Goal: Communication & Community: Answer question/provide support

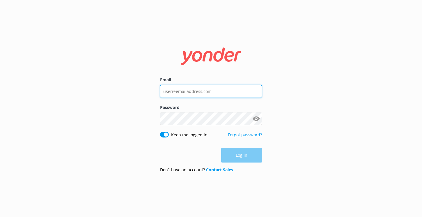
type input "[EMAIL_ADDRESS][DOMAIN_NAME]"
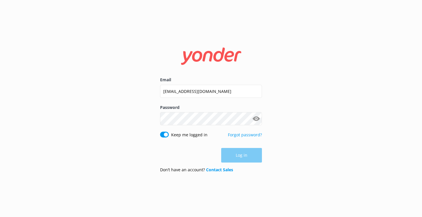
click at [240, 160] on div "Log in" at bounding box center [211, 155] width 102 height 15
click at [240, 160] on button "Log in" at bounding box center [241, 155] width 41 height 15
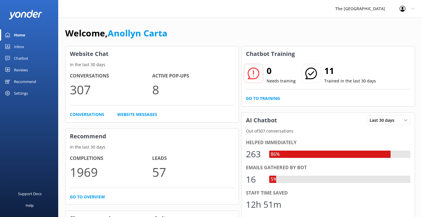
click at [19, 47] on div "Inbox" at bounding box center [19, 47] width 10 height 12
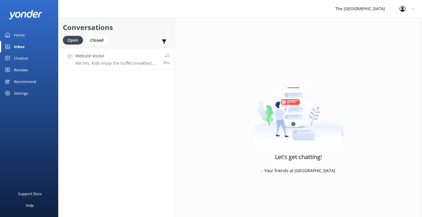
click at [91, 61] on p "Me: Yes. Kids enjoy the buffet breakfast. For lunch (11am-5pm) and dinner (6-9p…" at bounding box center [116, 63] width 83 height 5
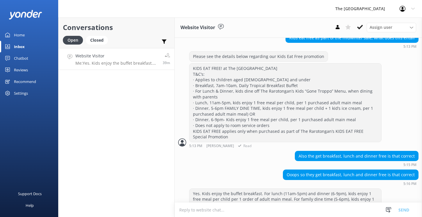
scroll to position [184, 0]
